Goal: Task Accomplishment & Management: Use online tool/utility

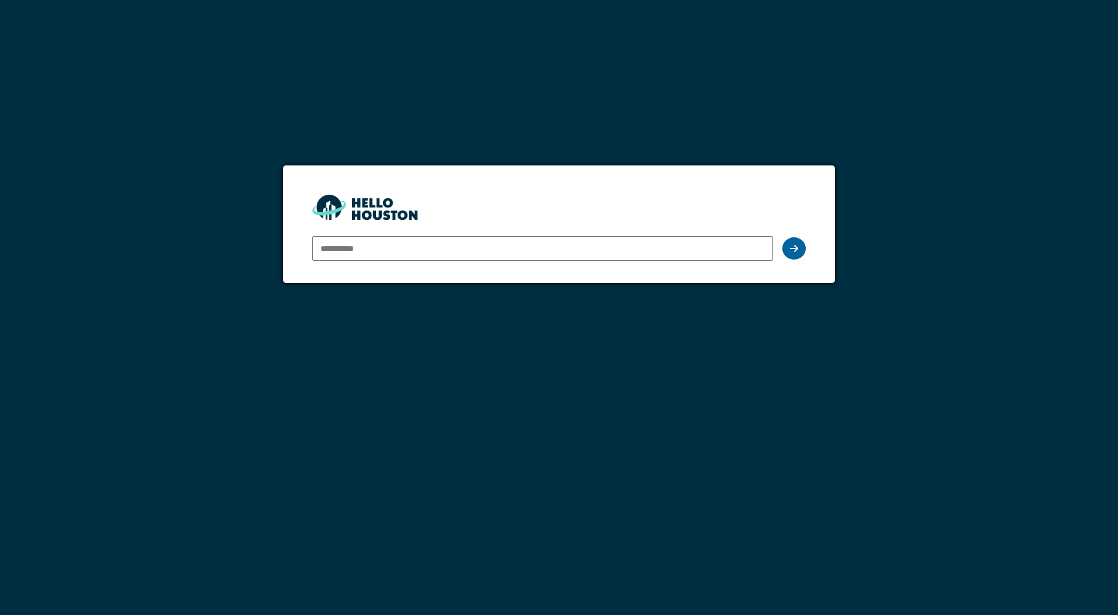
type input "**********"
click at [794, 243] on div at bounding box center [793, 248] width 23 height 22
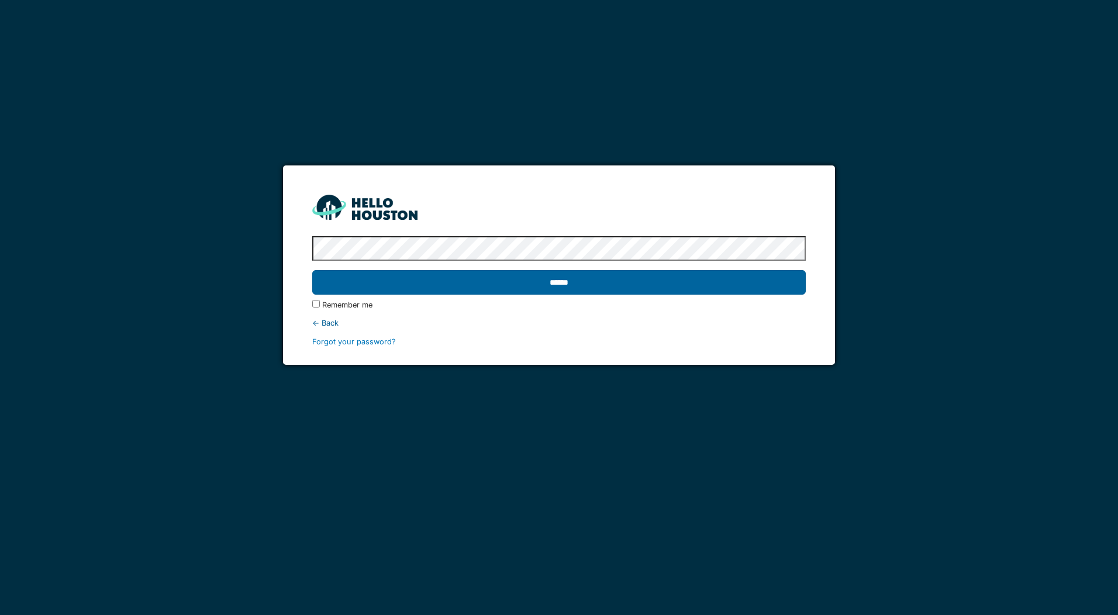
click at [540, 279] on input "******" at bounding box center [558, 282] width 493 height 25
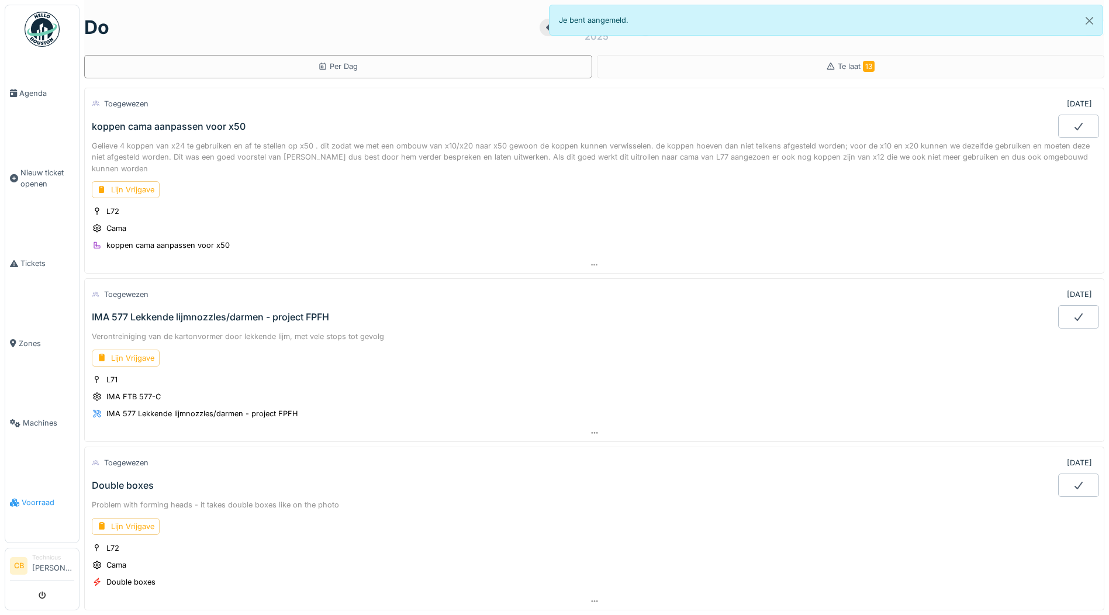
click at [37, 497] on span "Voorraad" at bounding box center [48, 502] width 53 height 11
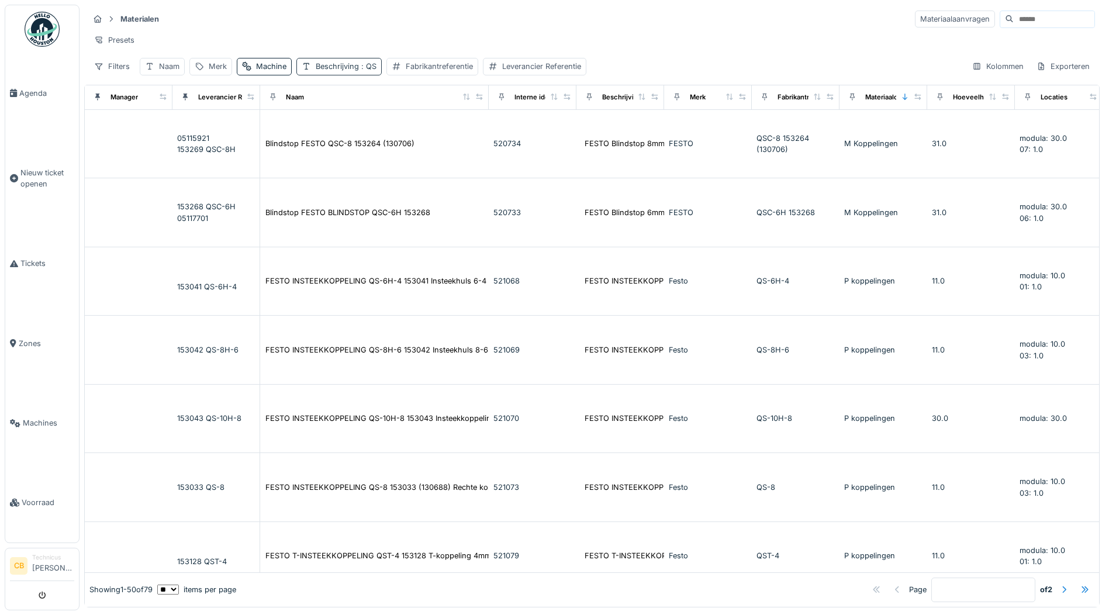
click at [372, 71] on span ": QS" at bounding box center [368, 66] width 18 height 9
click at [335, 132] on input "**" at bounding box center [373, 131] width 143 height 25
type input "*"
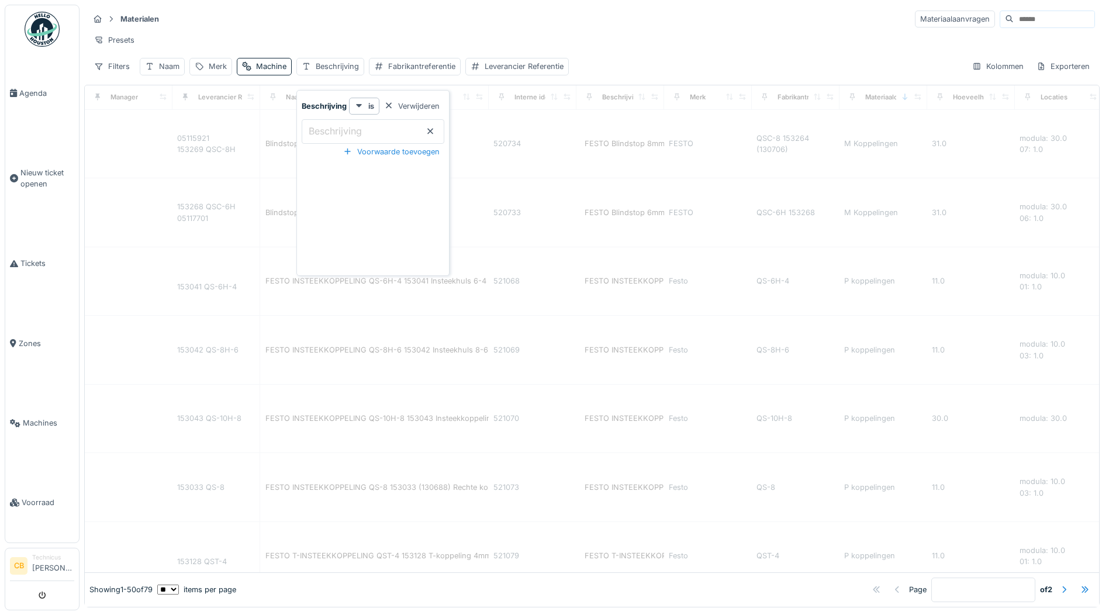
click at [352, 36] on div "Presets" at bounding box center [592, 40] width 1006 height 17
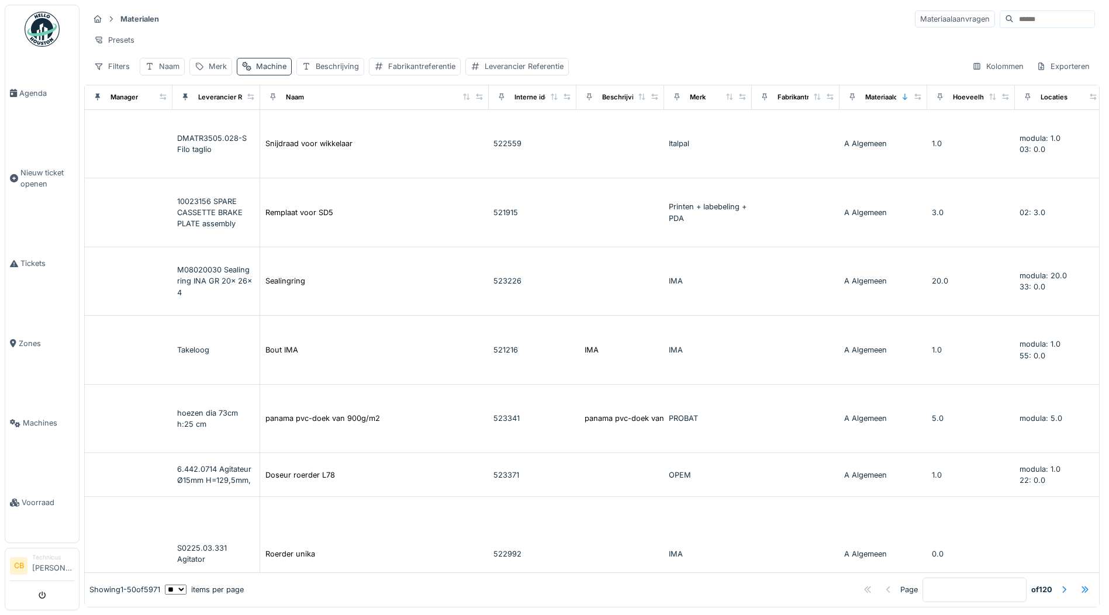
click at [269, 72] on div "Machine" at bounding box center [271, 66] width 30 height 11
click at [287, 102] on icon at bounding box center [285, 106] width 9 height 8
click at [303, 131] on div "Uitrusting selecteren" at bounding box center [290, 137] width 97 height 16
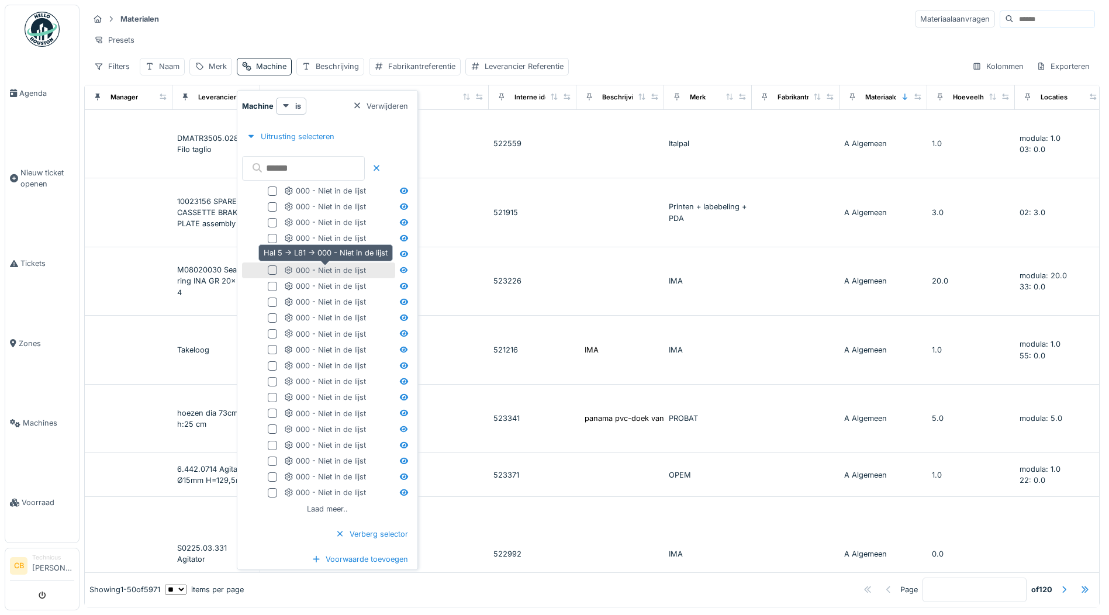
scroll to position [6, 0]
click at [339, 504] on div "Laad meer.." at bounding box center [327, 509] width 50 height 16
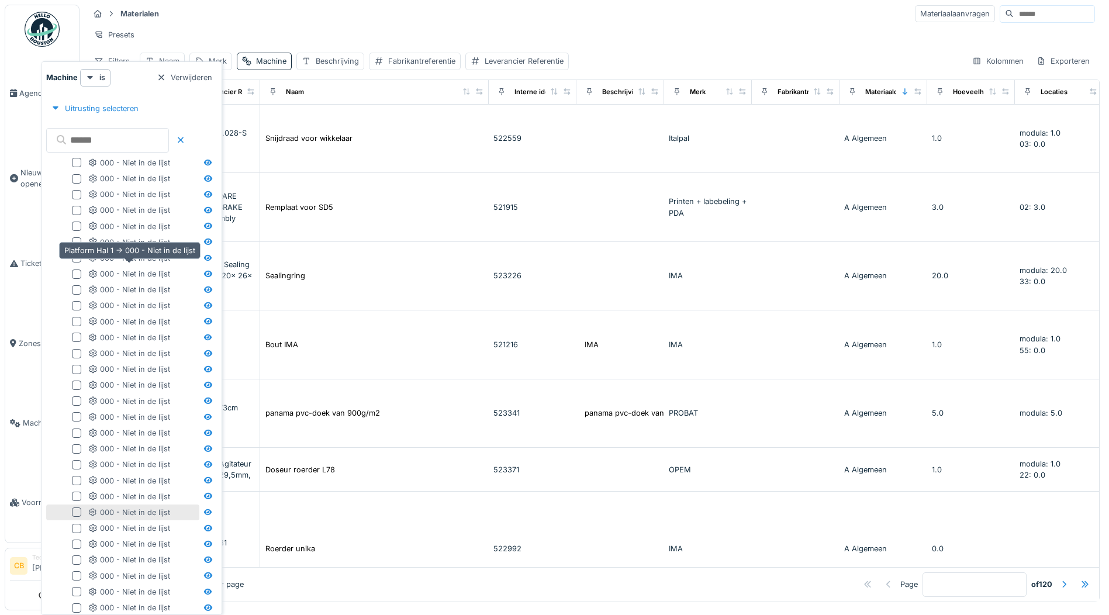
scroll to position [244, 0]
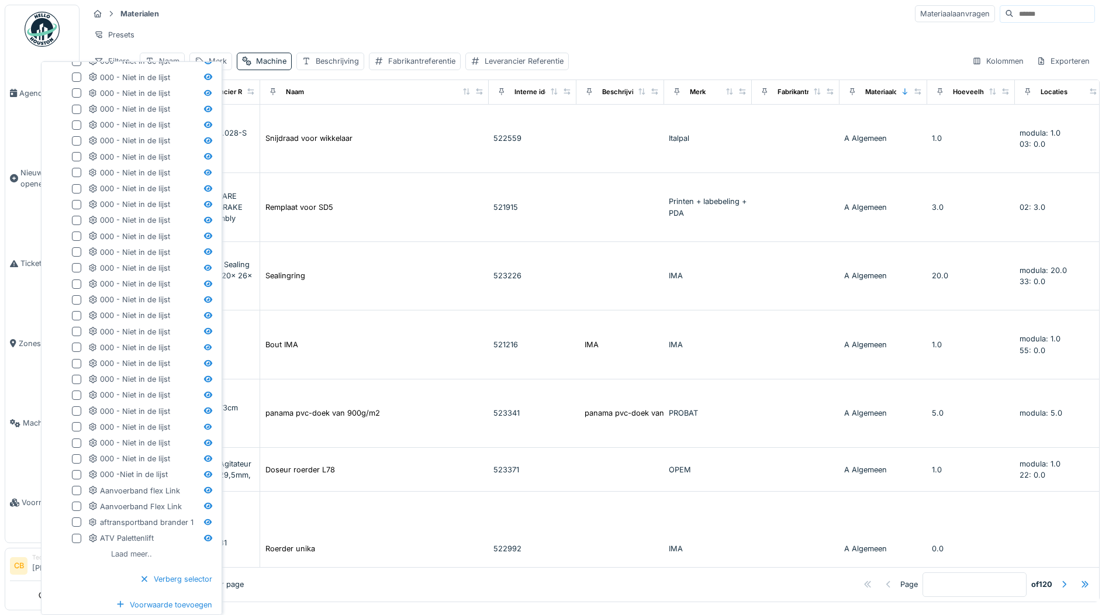
click at [135, 548] on div "Laad meer.." at bounding box center [131, 554] width 50 height 16
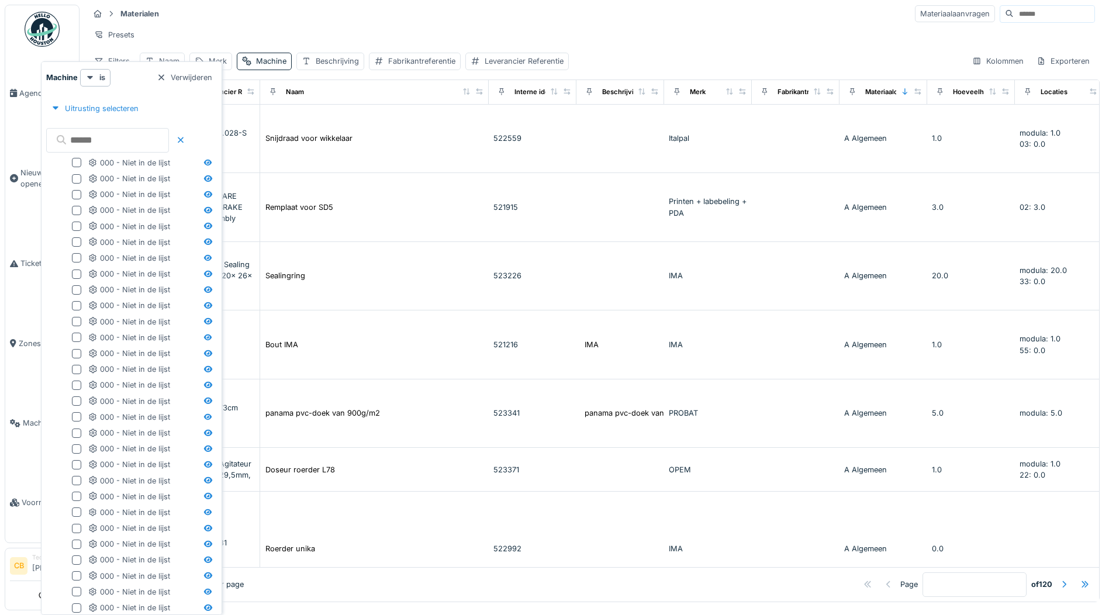
click at [116, 138] on input "text" at bounding box center [107, 140] width 123 height 25
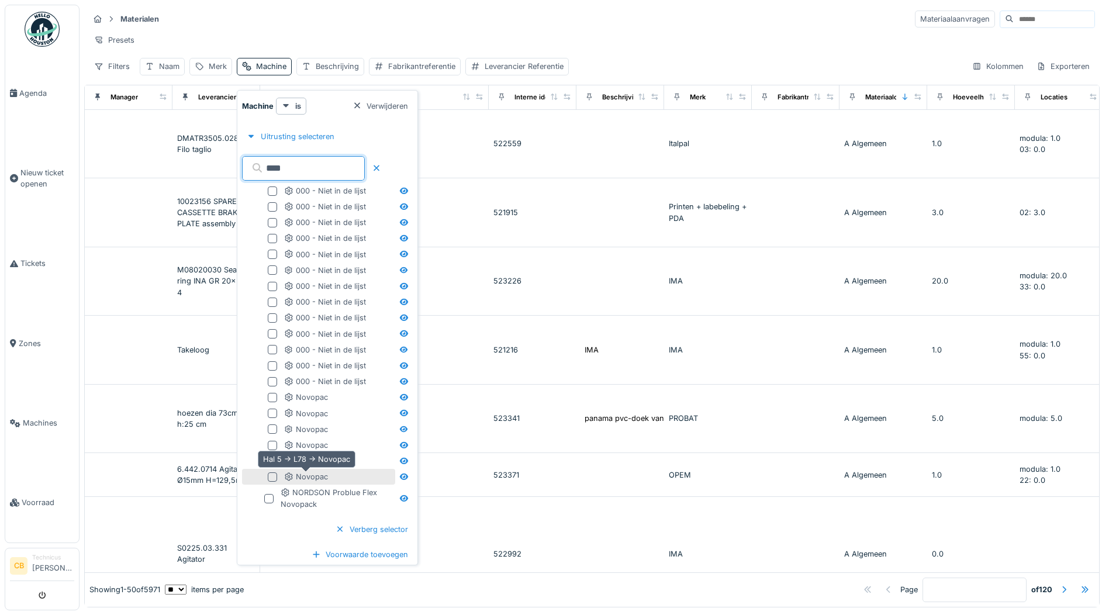
type input "****"
click at [312, 471] on div "Novopac" at bounding box center [306, 476] width 44 height 11
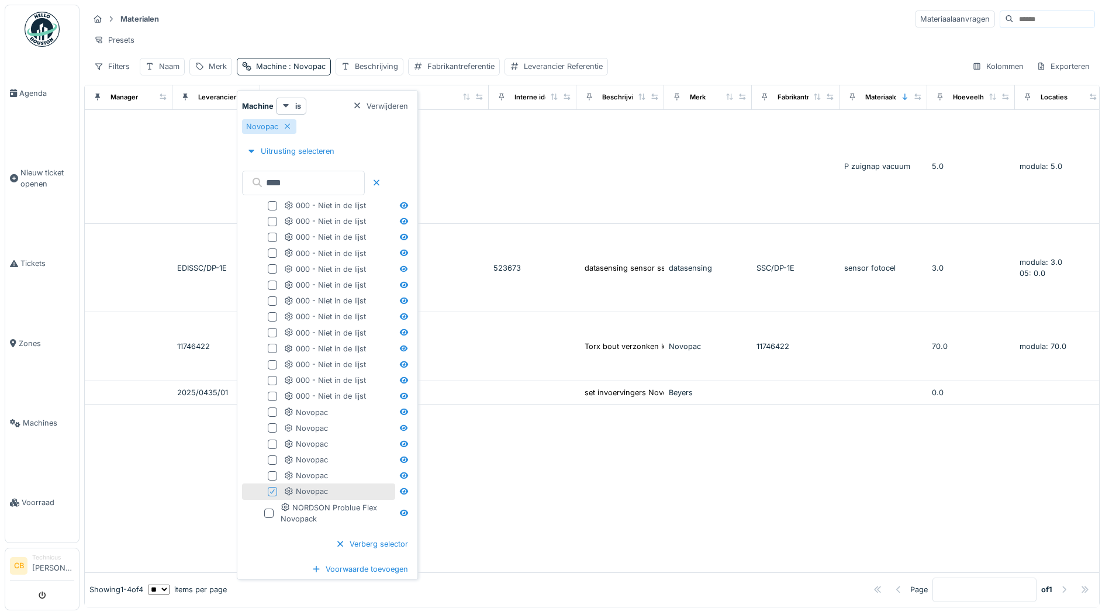
click at [333, 22] on div "Materialen Materiaalaanvragen" at bounding box center [592, 18] width 1006 height 19
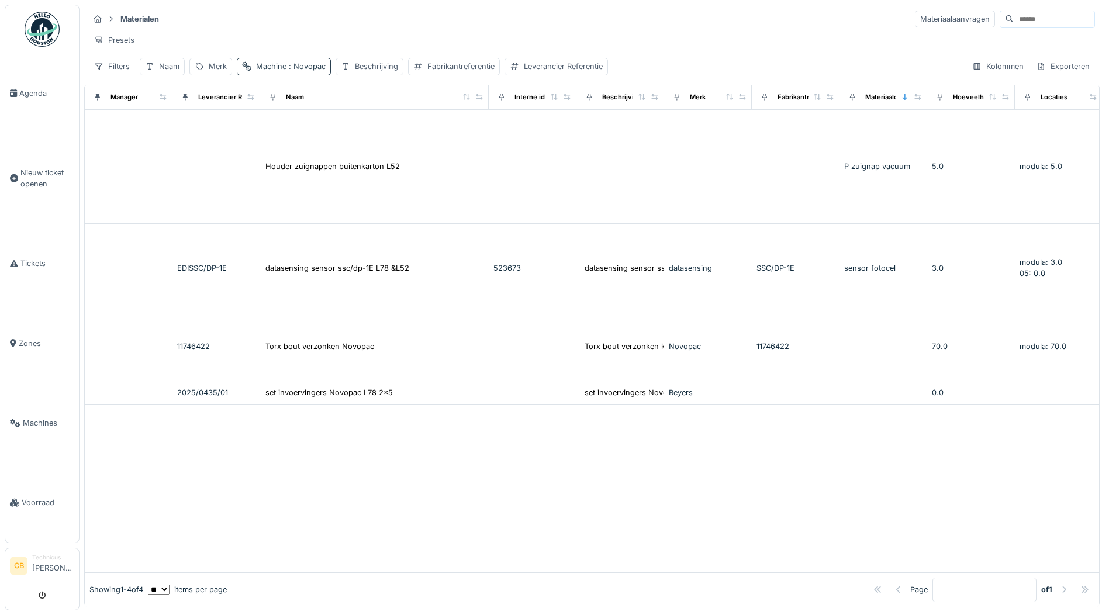
click at [300, 68] on span ": Novopac" at bounding box center [305, 66] width 39 height 9
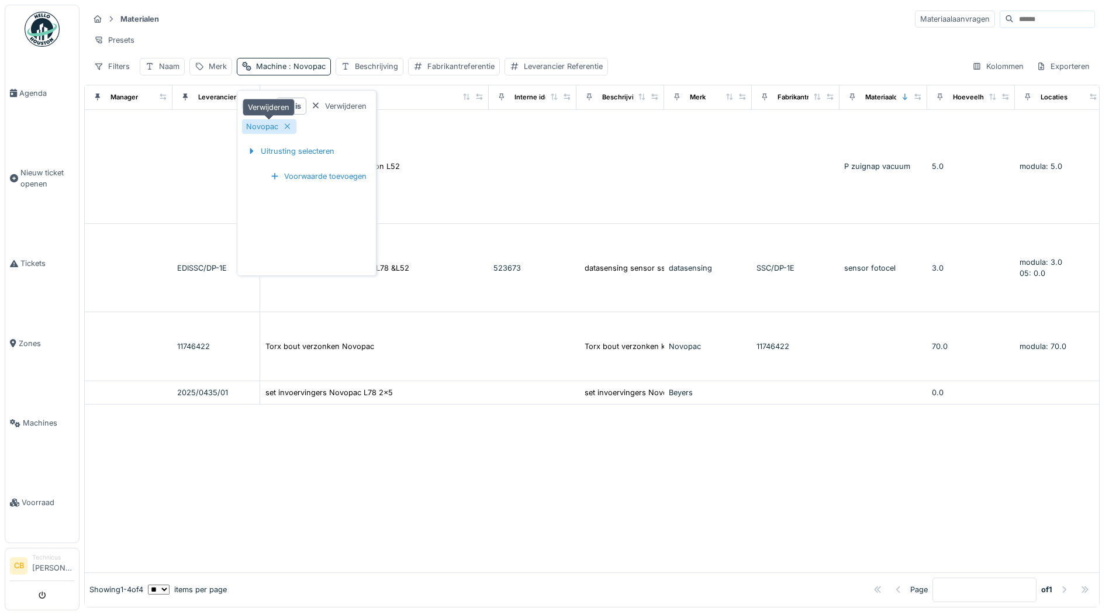
click at [288, 123] on icon at bounding box center [287, 127] width 9 height 8
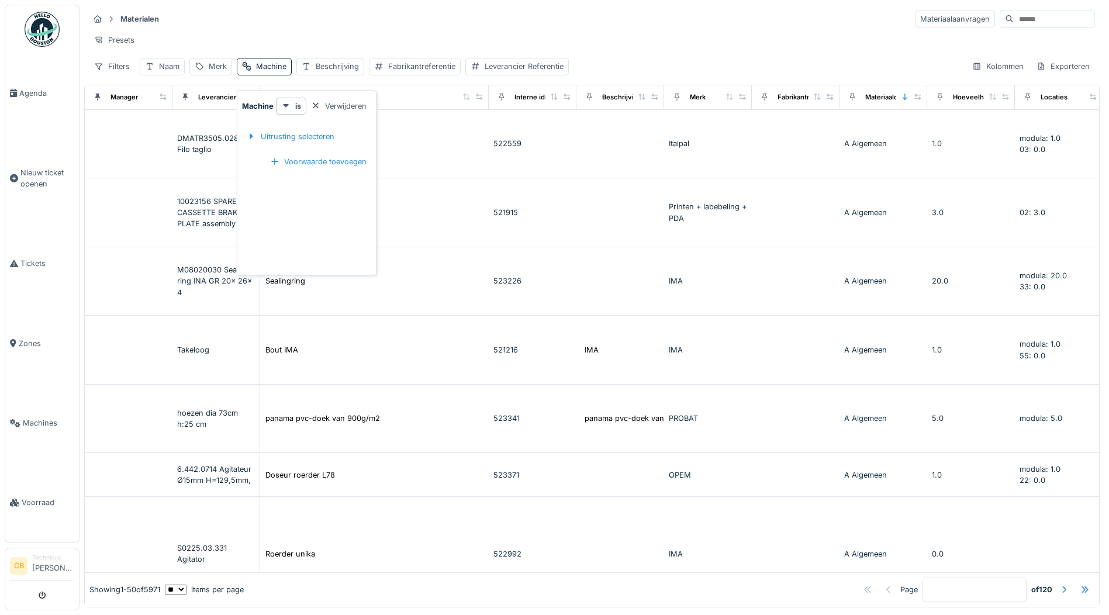
click at [316, 9] on div "Materialen Materiaalaanvragen" at bounding box center [592, 18] width 1006 height 19
click at [161, 66] on div "Naam" at bounding box center [169, 66] width 20 height 11
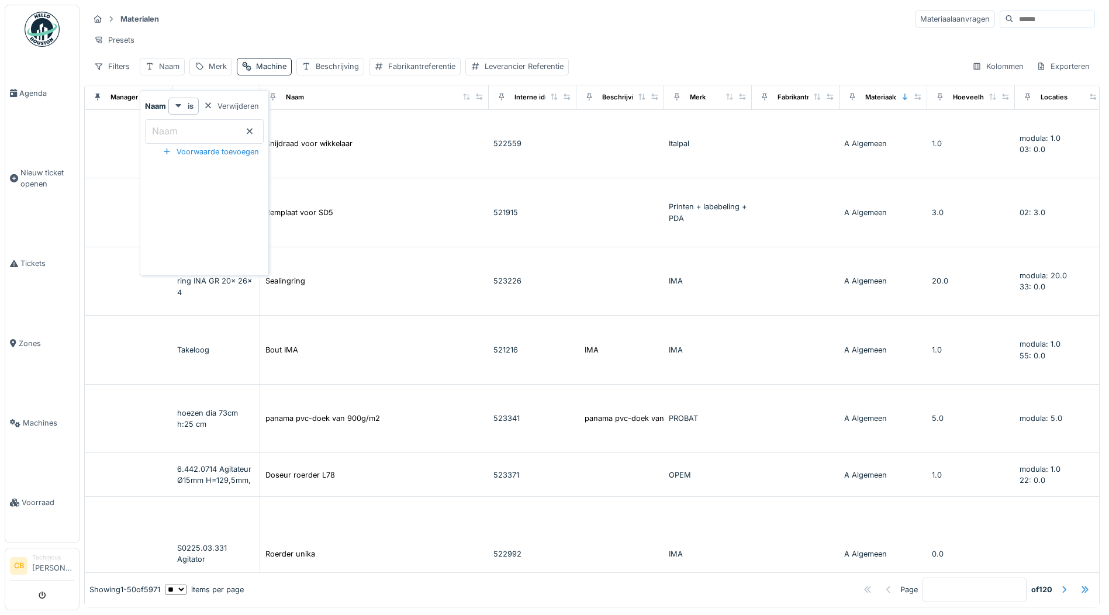
click at [157, 127] on label "Naam" at bounding box center [165, 131] width 30 height 14
click at [157, 127] on input "Naam" at bounding box center [204, 131] width 119 height 25
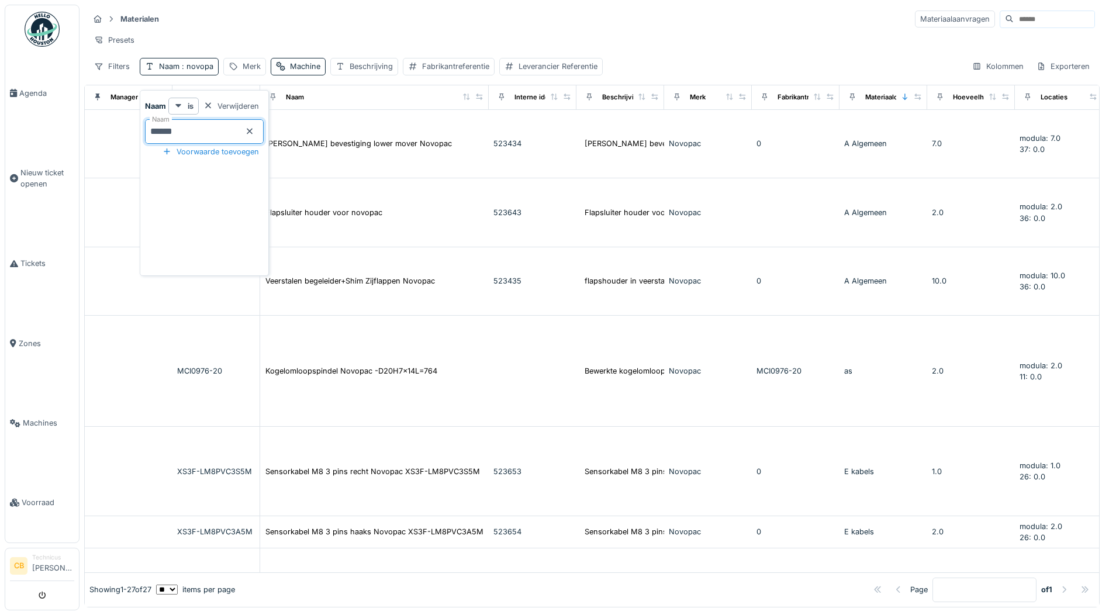
type input "*******"
click at [213, 32] on div "Presets" at bounding box center [592, 40] width 1006 height 17
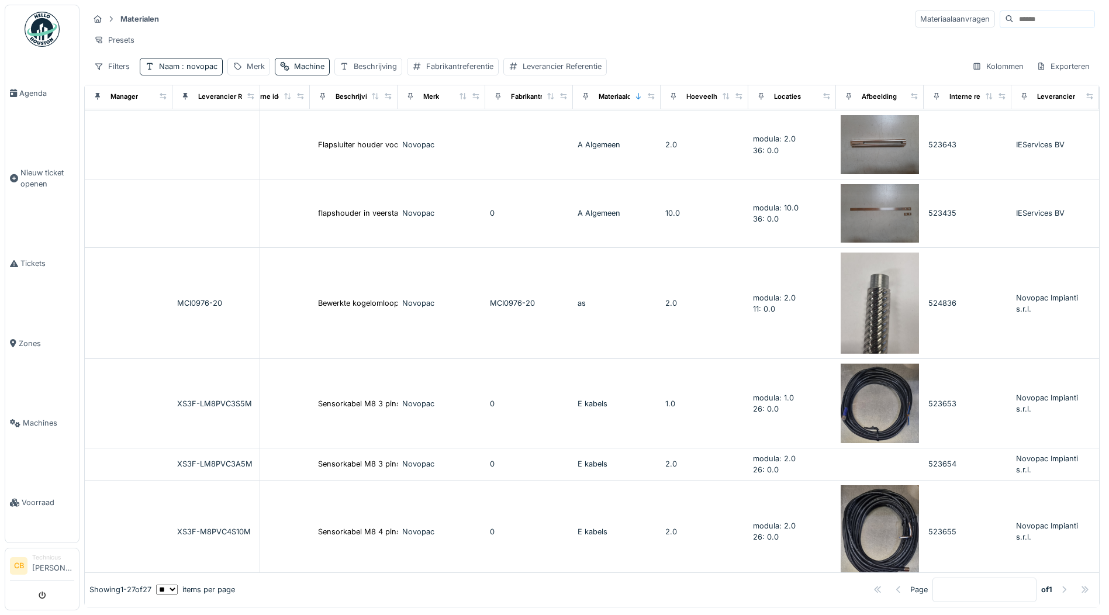
scroll to position [0, 293]
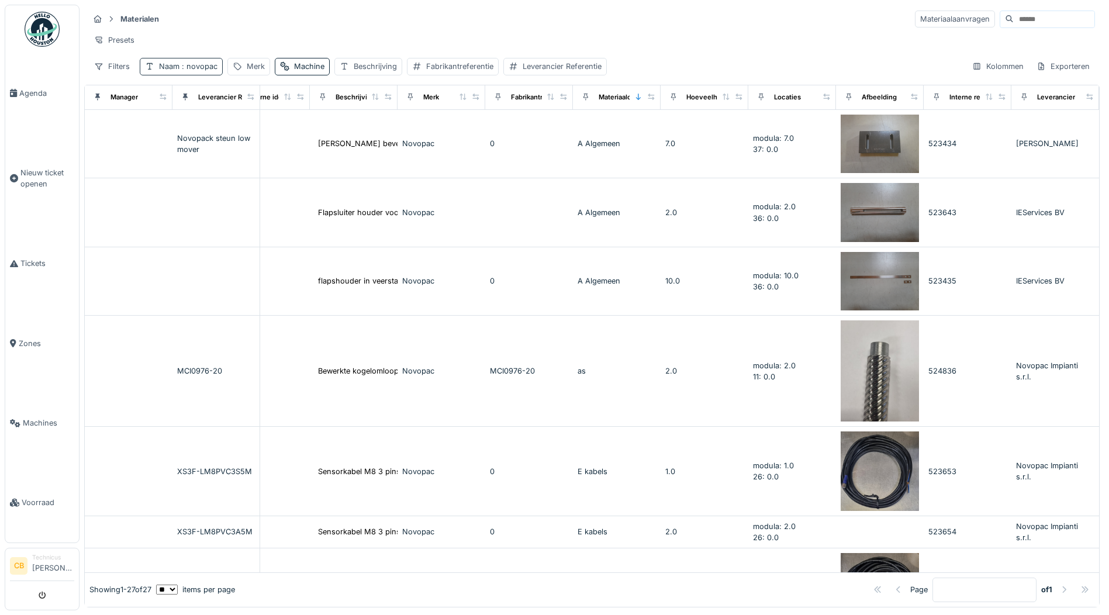
click at [203, 70] on span ": novopac" at bounding box center [198, 66] width 38 height 9
click at [212, 121] on input "*******" at bounding box center [204, 131] width 119 height 25
type input "*"
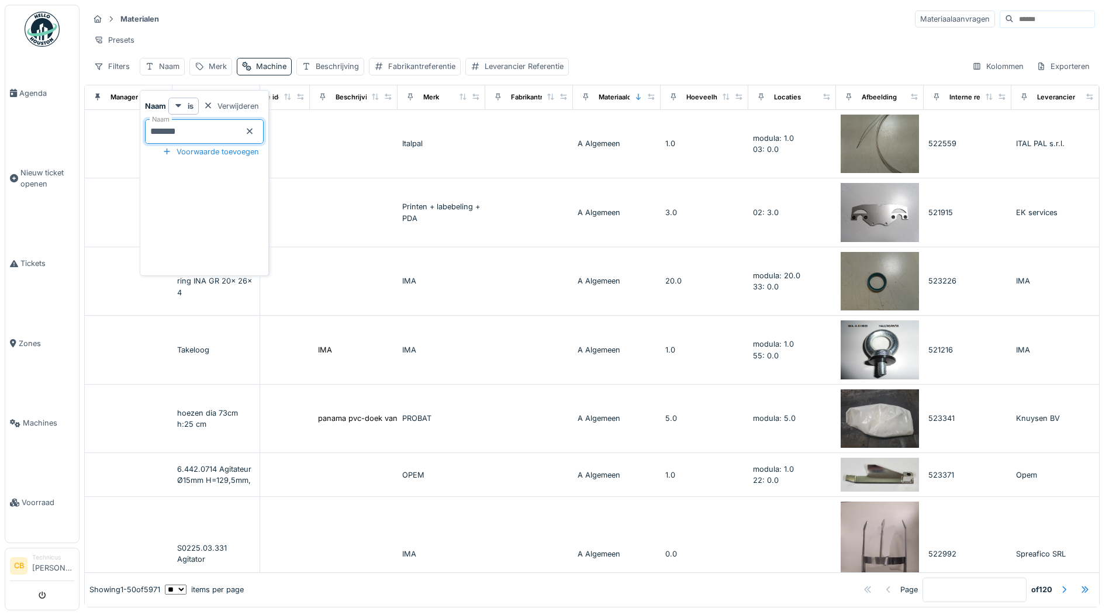
type input "********"
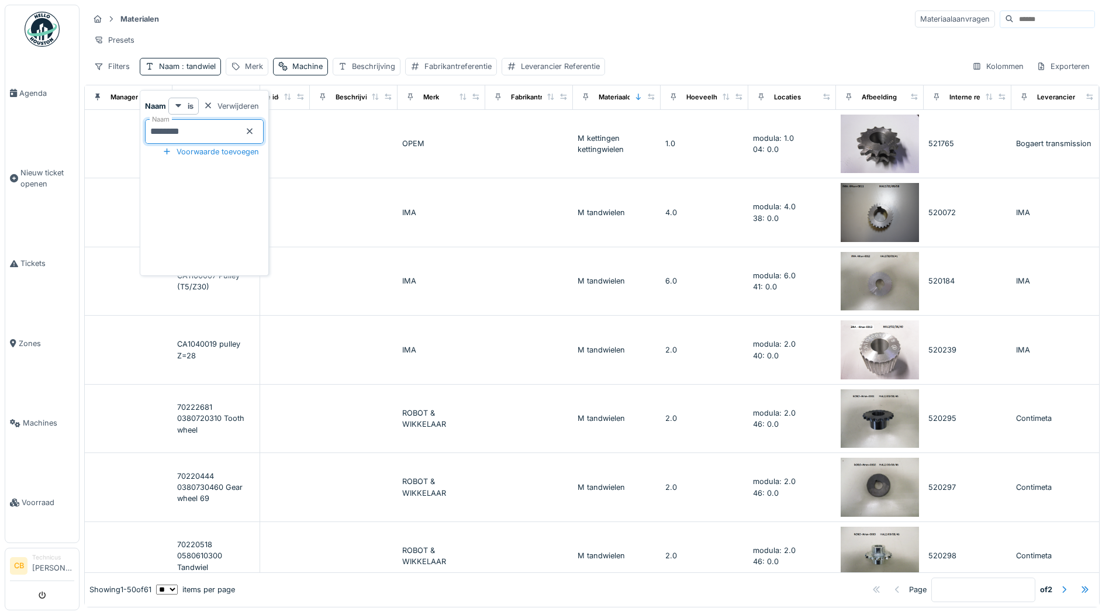
click at [490, 39] on div "Presets" at bounding box center [592, 40] width 1006 height 17
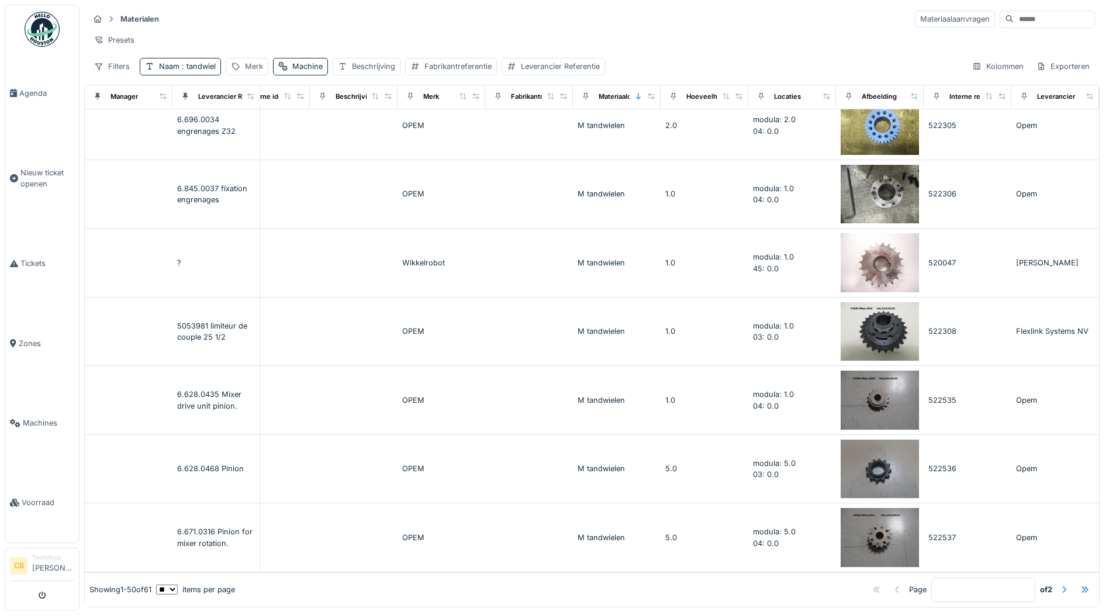
scroll to position [2998, 293]
click at [1059, 584] on div at bounding box center [1063, 589] width 9 height 11
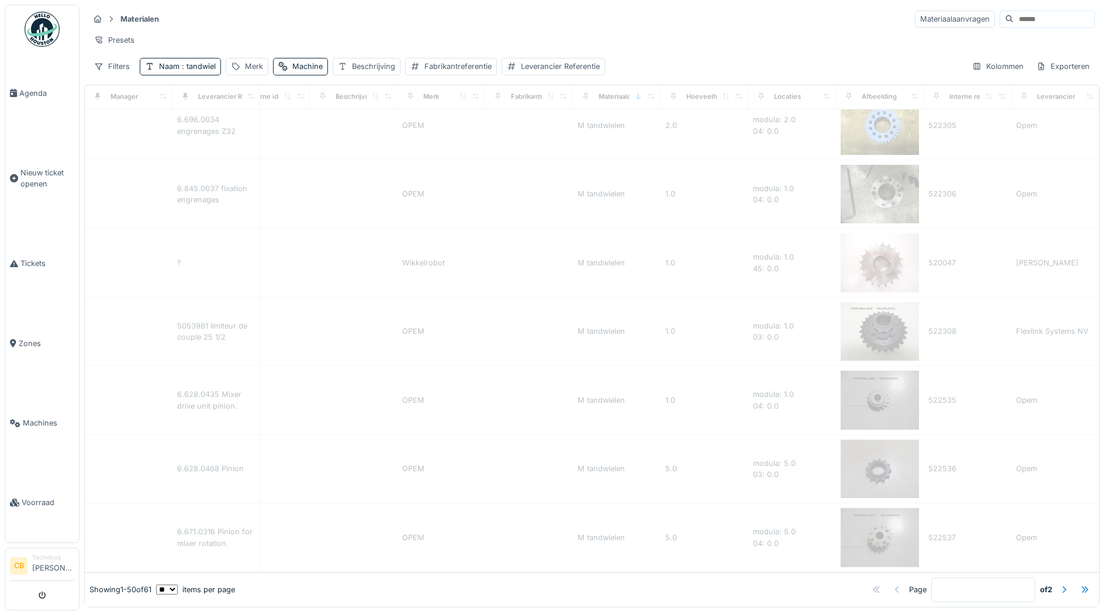
type input "*"
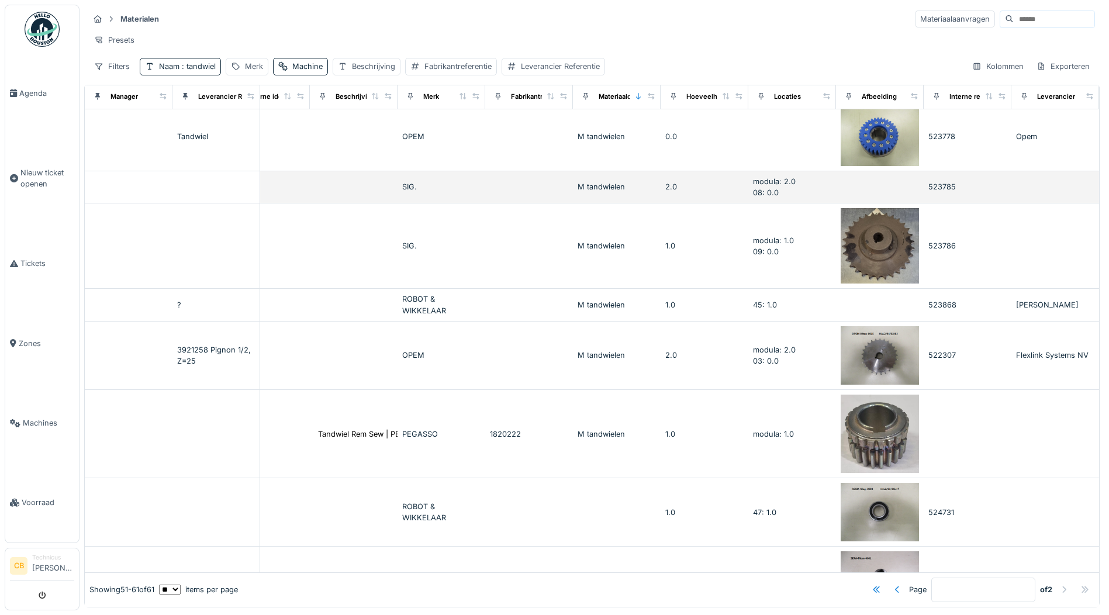
scroll to position [0, 293]
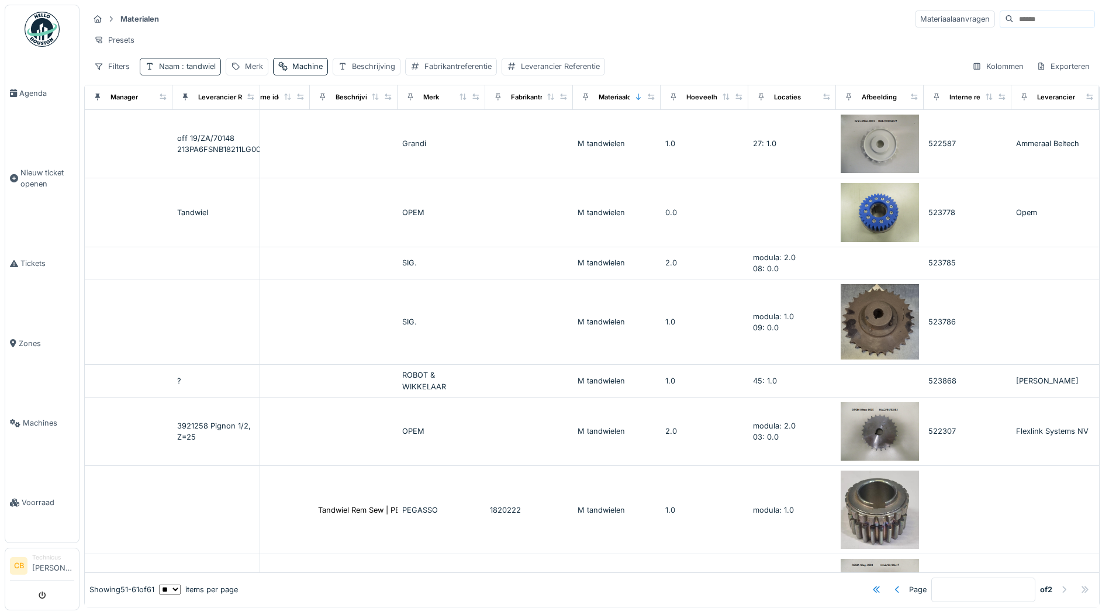
click at [198, 71] on span ": tandwiel" at bounding box center [197, 66] width 36 height 9
click at [202, 129] on input "********" at bounding box center [204, 131] width 119 height 25
type input "*"
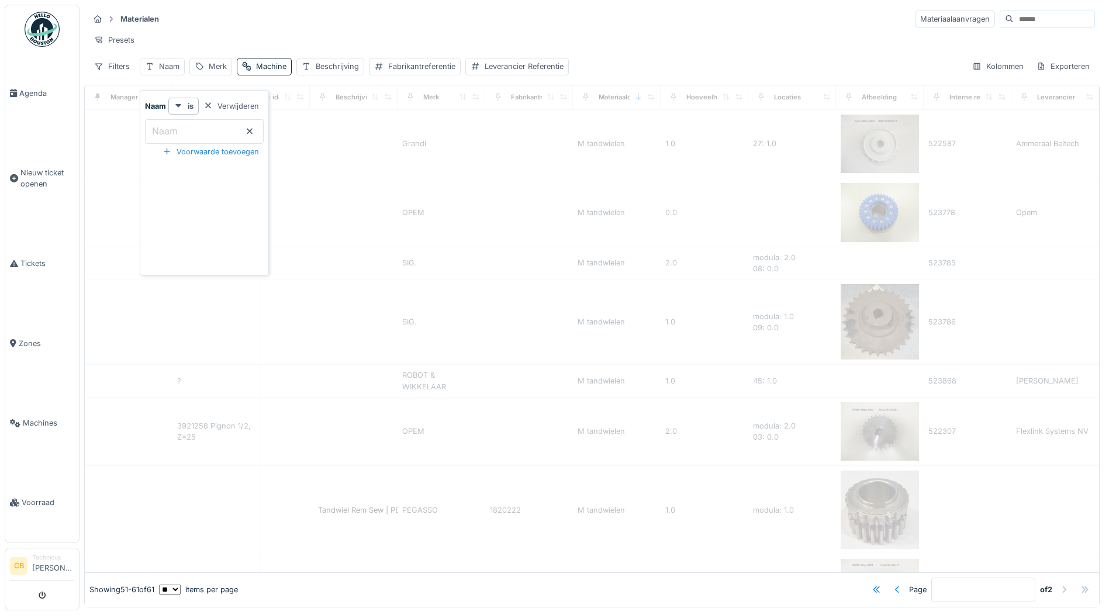
click at [196, 32] on div "Presets" at bounding box center [592, 40] width 1006 height 17
type input "*"
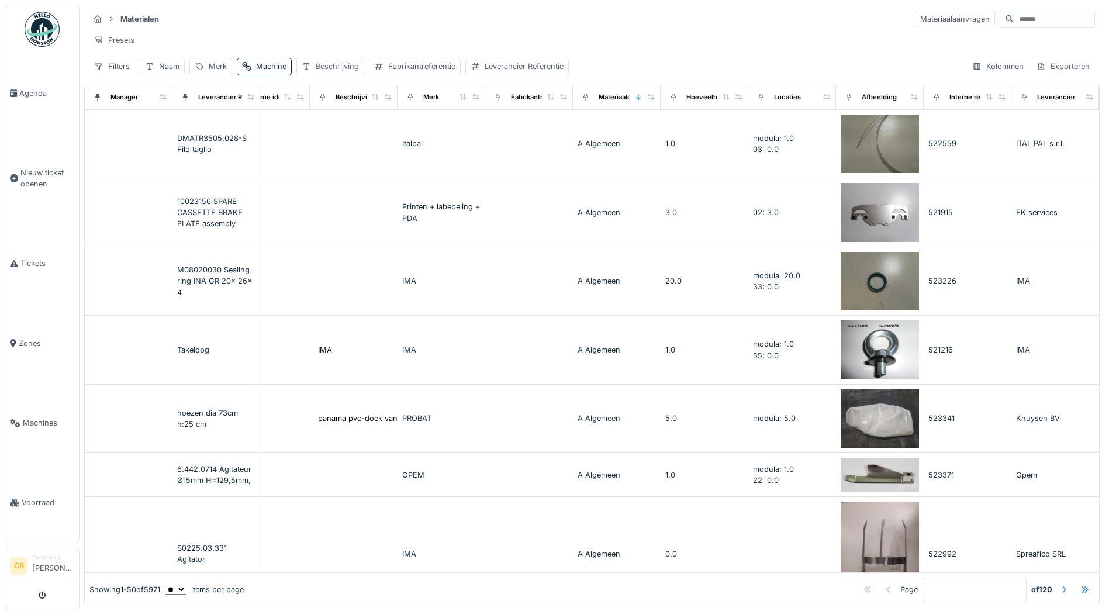
click at [331, 71] on div "Beschrijving" at bounding box center [337, 66] width 43 height 11
click at [324, 128] on label "Beschrijving" at bounding box center [335, 131] width 58 height 14
click at [324, 128] on input "Beschrijving" at bounding box center [373, 131] width 143 height 25
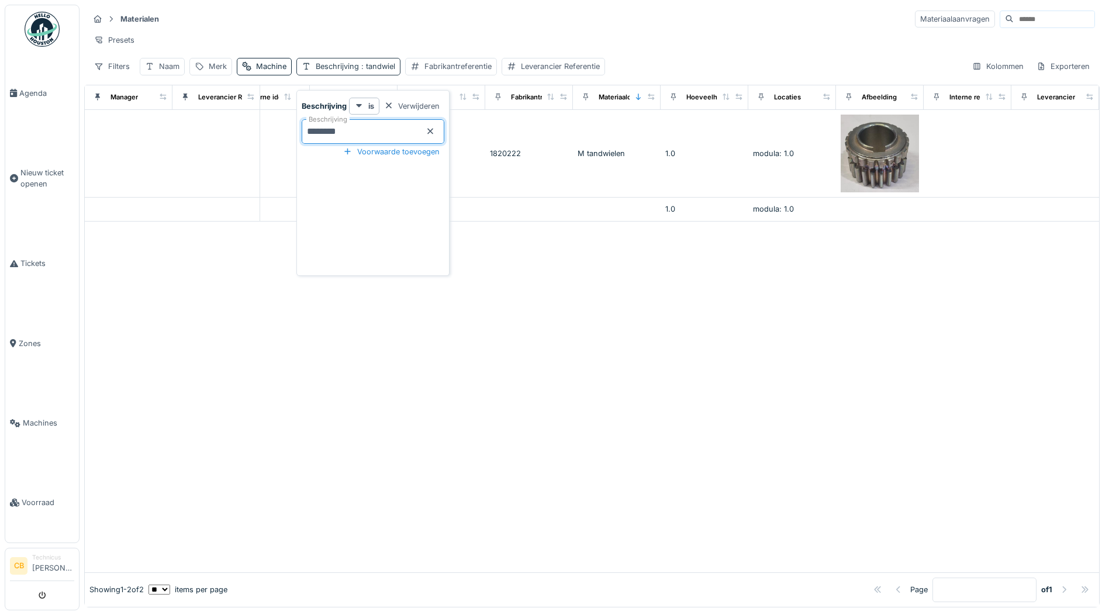
type input "********"
click at [393, 67] on span ": tandwiel" at bounding box center [377, 66] width 36 height 9
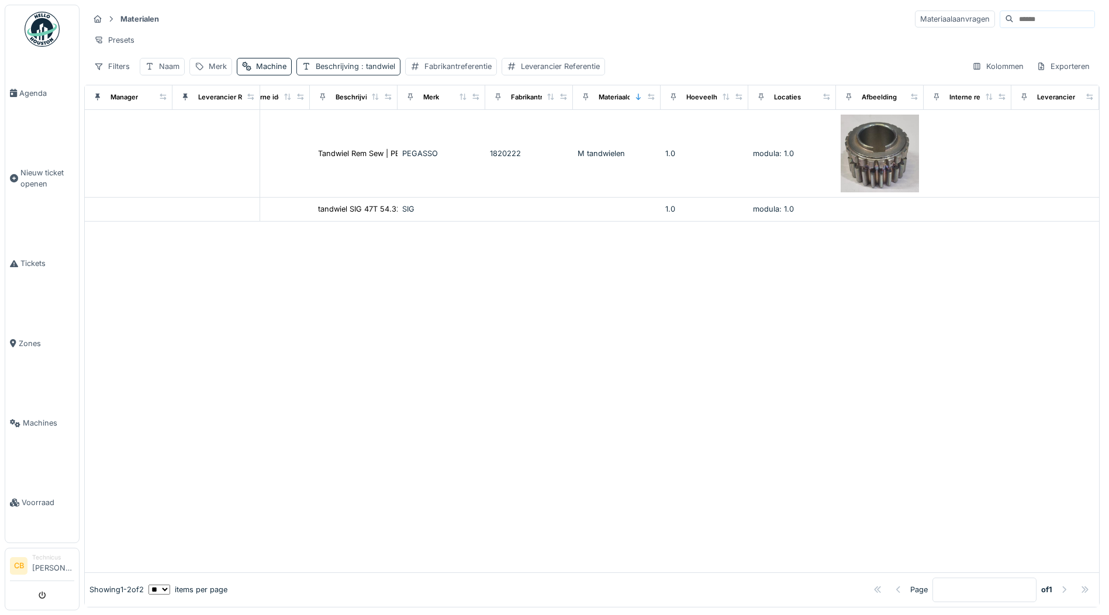
click at [389, 68] on span ": tandwiel" at bounding box center [377, 66] width 36 height 9
click at [353, 126] on input "********" at bounding box center [373, 131] width 143 height 25
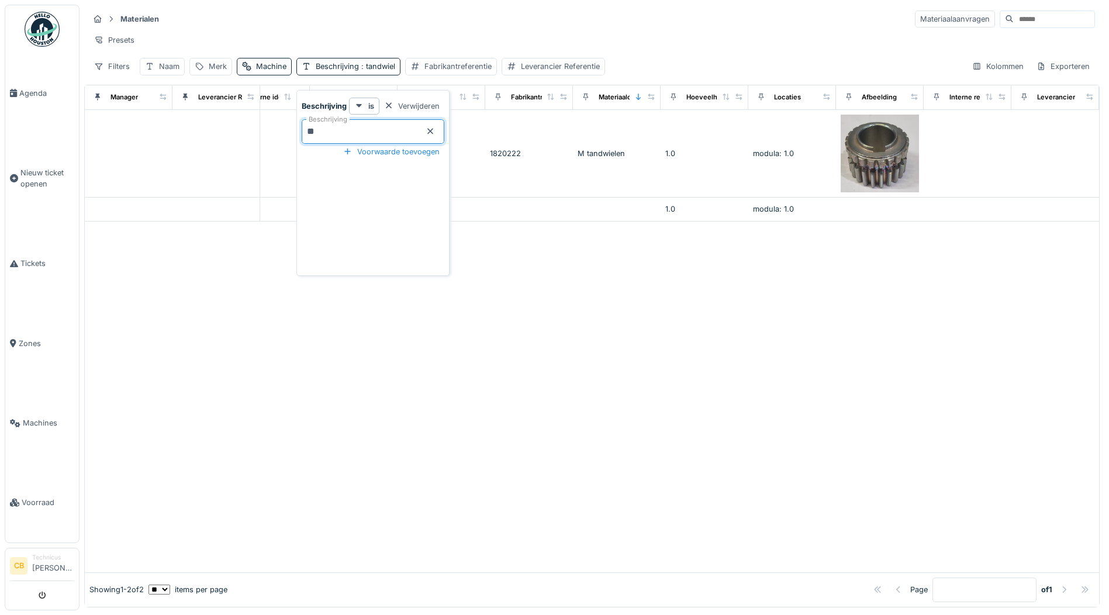
type input "*"
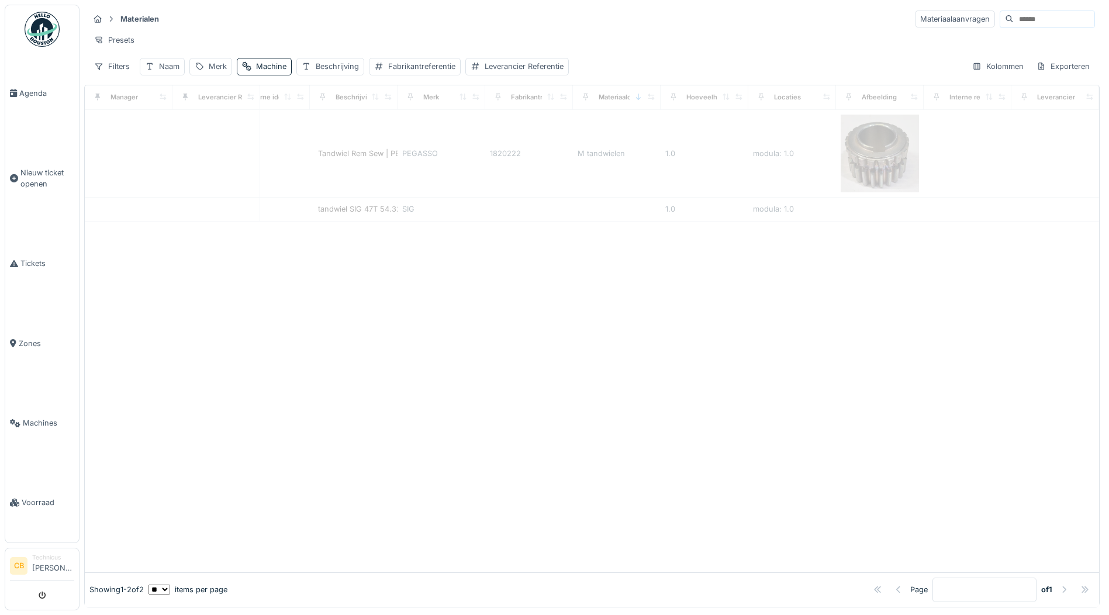
click at [373, 34] on div "Presets" at bounding box center [592, 40] width 1006 height 17
click at [346, 32] on div "Presets" at bounding box center [592, 40] width 1006 height 17
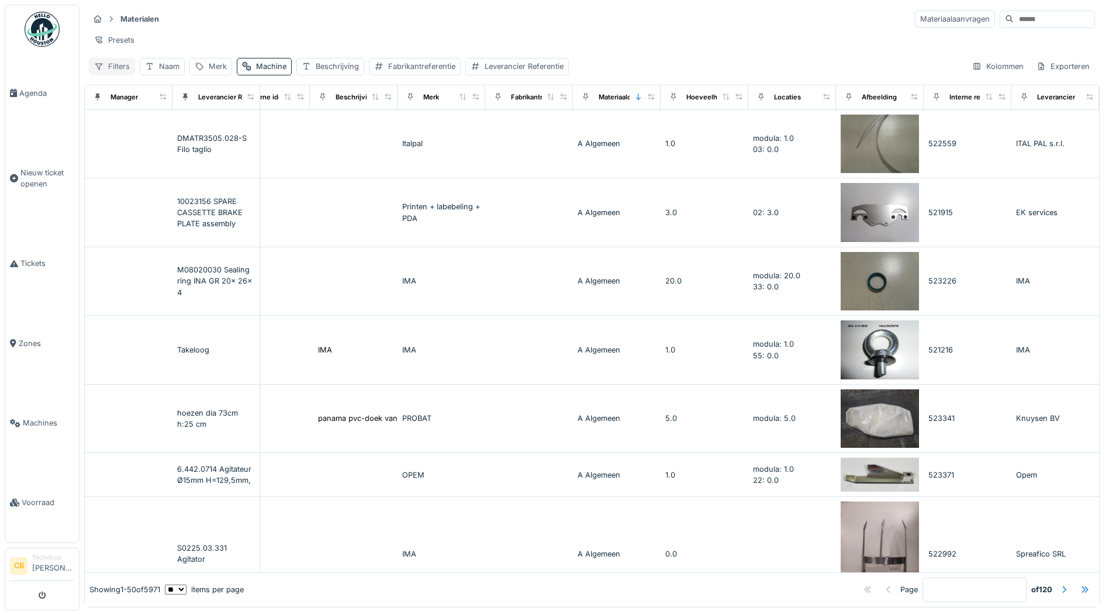
click at [128, 67] on div "Filters" at bounding box center [112, 66] width 46 height 17
click at [158, 65] on div "Naam" at bounding box center [162, 66] width 45 height 17
click at [211, 64] on div "Merk" at bounding box center [218, 66] width 18 height 11
click at [429, 67] on div "Fabrikantreferentie" at bounding box center [421, 66] width 67 height 11
click at [343, 68] on div "Beschrijving" at bounding box center [337, 66] width 43 height 11
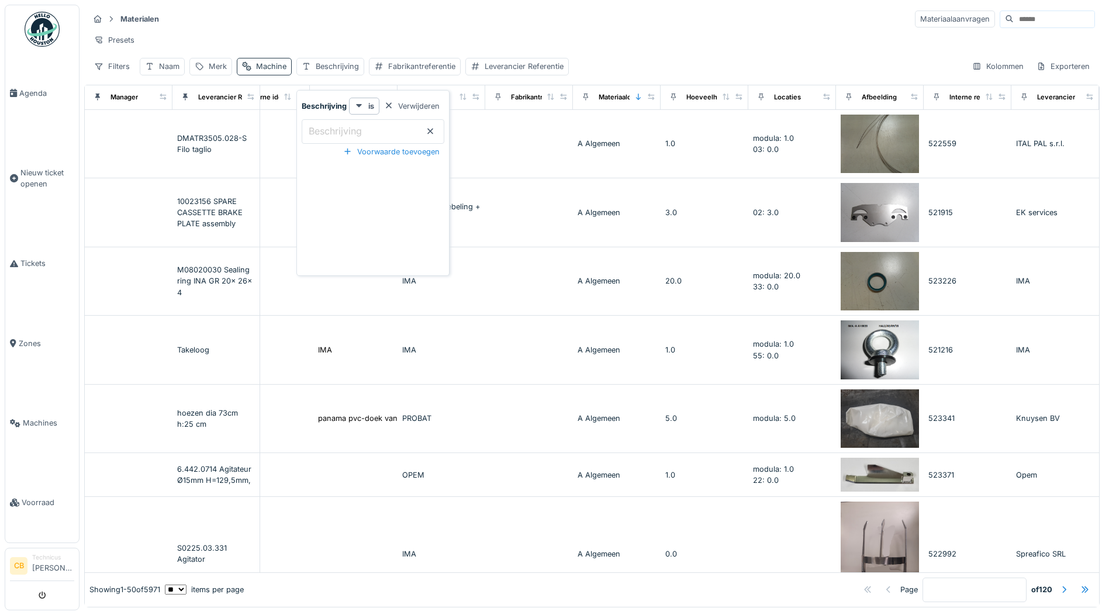
click at [259, 65] on div "Machine" at bounding box center [271, 66] width 30 height 11
click at [213, 64] on div "Merk" at bounding box center [218, 66] width 18 height 11
click at [171, 64] on div "Naam" at bounding box center [169, 66] width 20 height 11
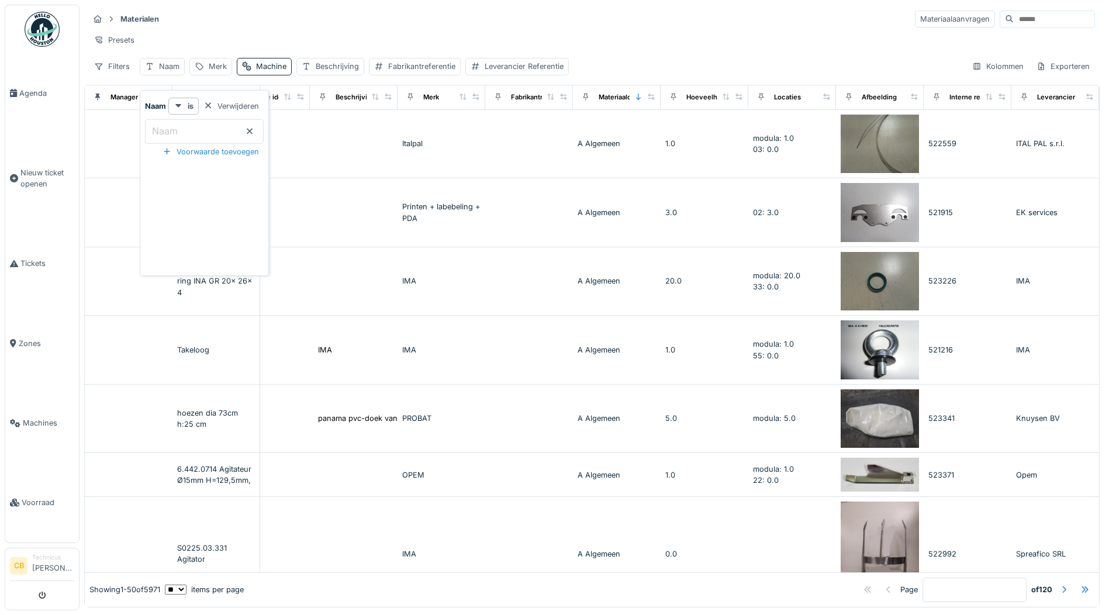
click at [158, 130] on label "Naam" at bounding box center [165, 131] width 30 height 14
click at [158, 130] on input "Naam" at bounding box center [204, 131] width 119 height 25
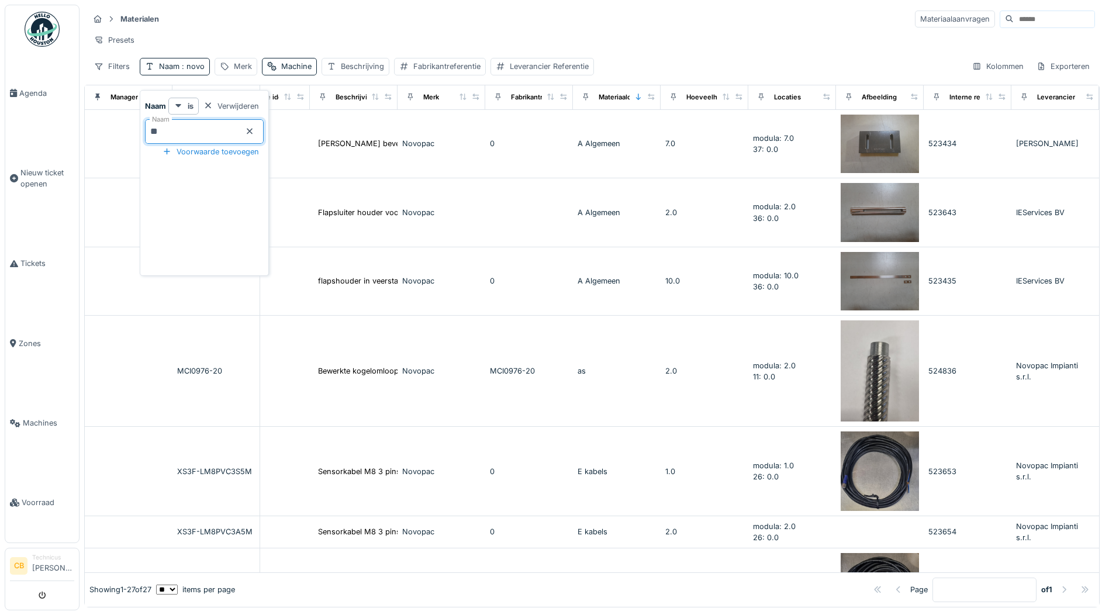
type input "*"
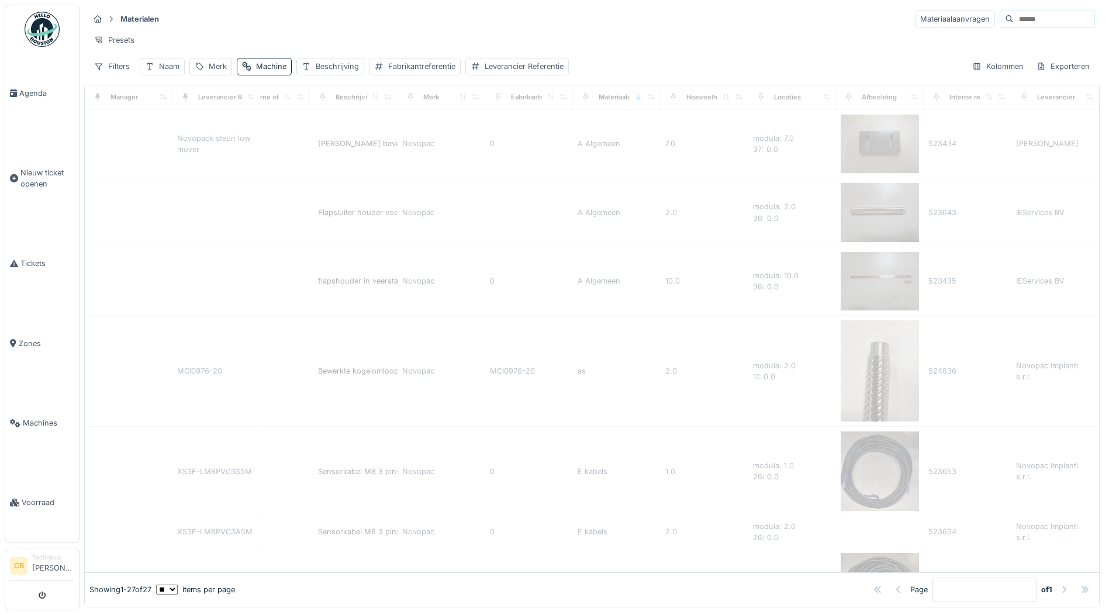
click at [363, 36] on div "Presets" at bounding box center [592, 40] width 1006 height 17
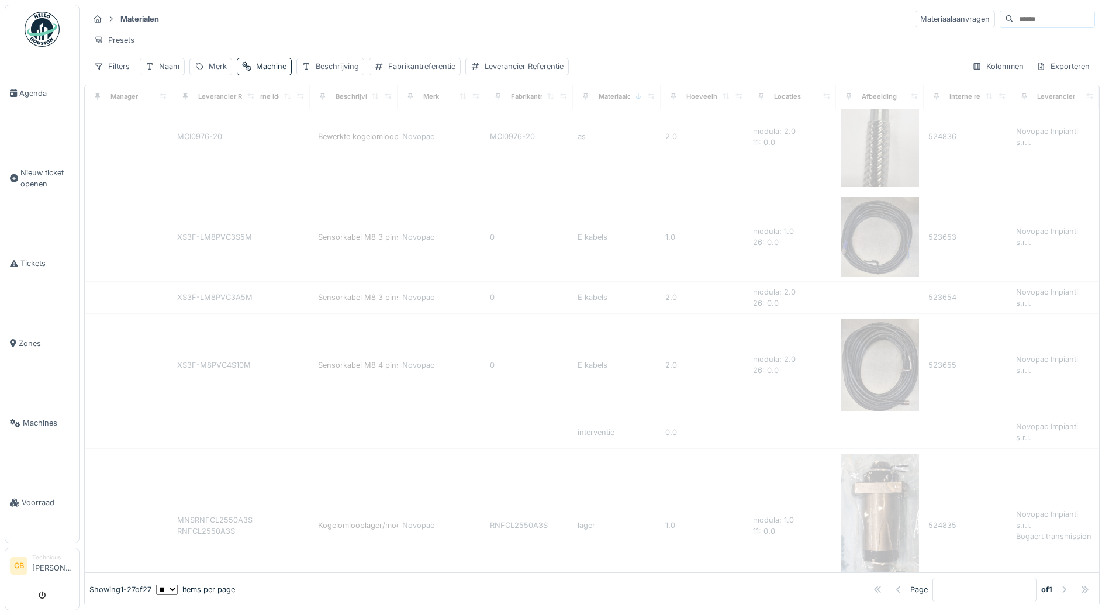
scroll to position [234, 293]
click at [534, 14] on div "Materialen Materiaalaanvragen" at bounding box center [592, 18] width 1006 height 19
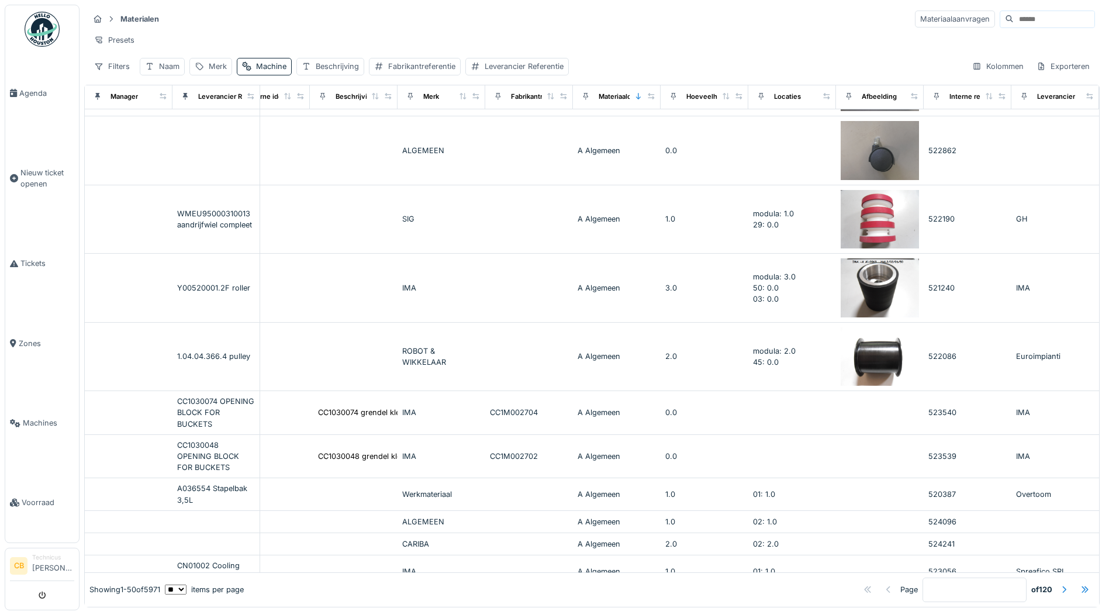
scroll to position [468, 293]
